Goal: Find specific page/section: Find specific page/section

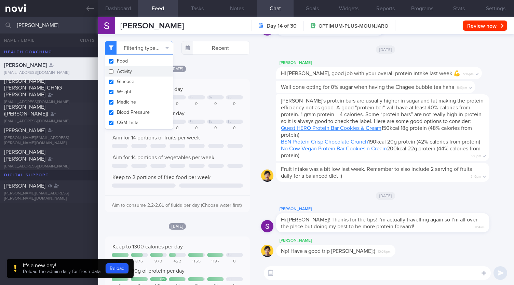
select select "8"
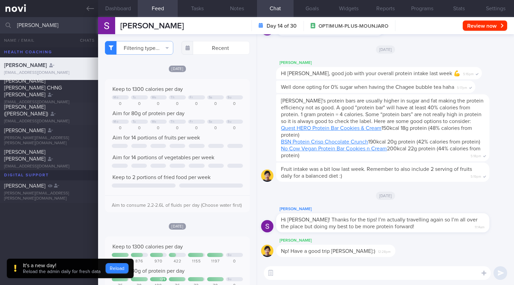
click at [123, 265] on button "Reload" at bounding box center [117, 268] width 23 height 10
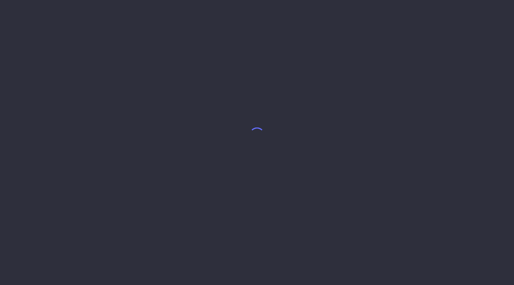
select select "8"
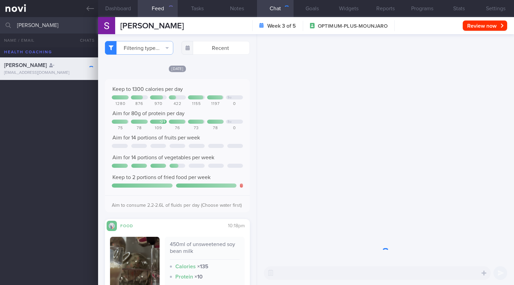
scroll to position [115, 0]
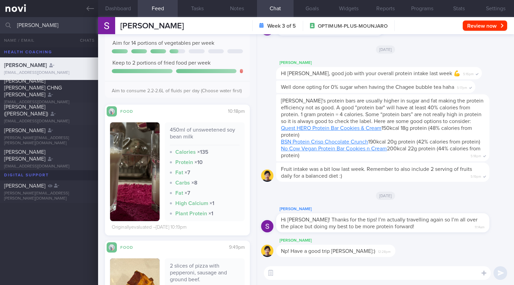
click at [42, 22] on input "[PERSON_NAME]" at bounding box center [257, 25] width 514 height 16
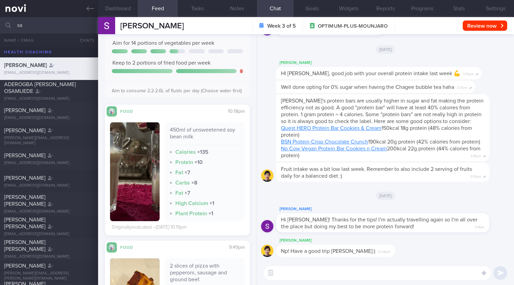
type input "s"
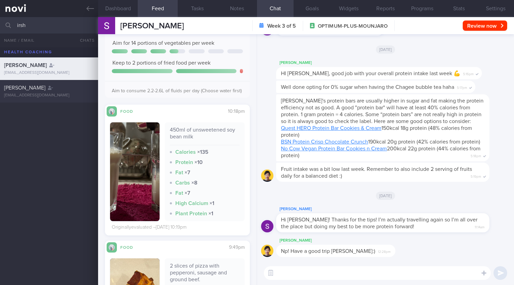
type input "irsh"
click at [38, 99] on div "[PERSON_NAME] [EMAIL_ADDRESS][DOMAIN_NAME]" at bounding box center [257, 91] width 514 height 23
